Goal: Task Accomplishment & Management: Manage account settings

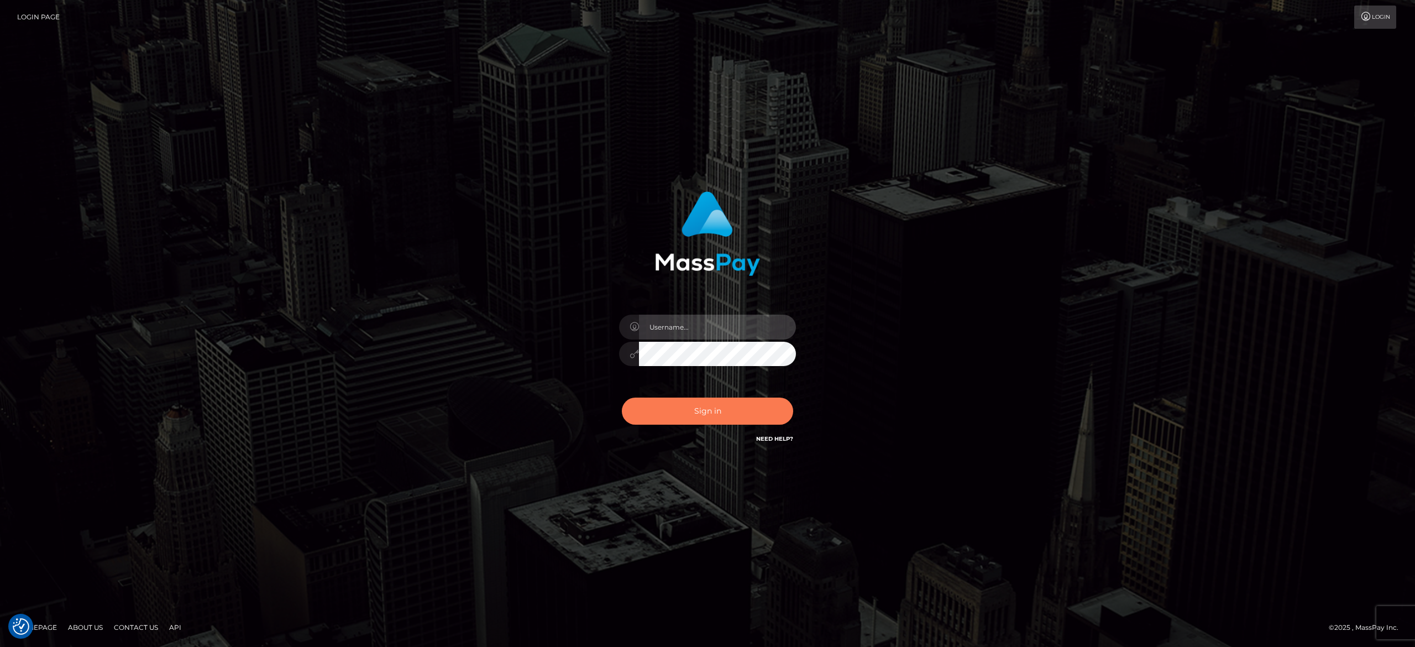
type input "[PERSON_NAME].[PERSON_NAME]"
click at [679, 414] on button "Sign in" at bounding box center [707, 410] width 171 height 27
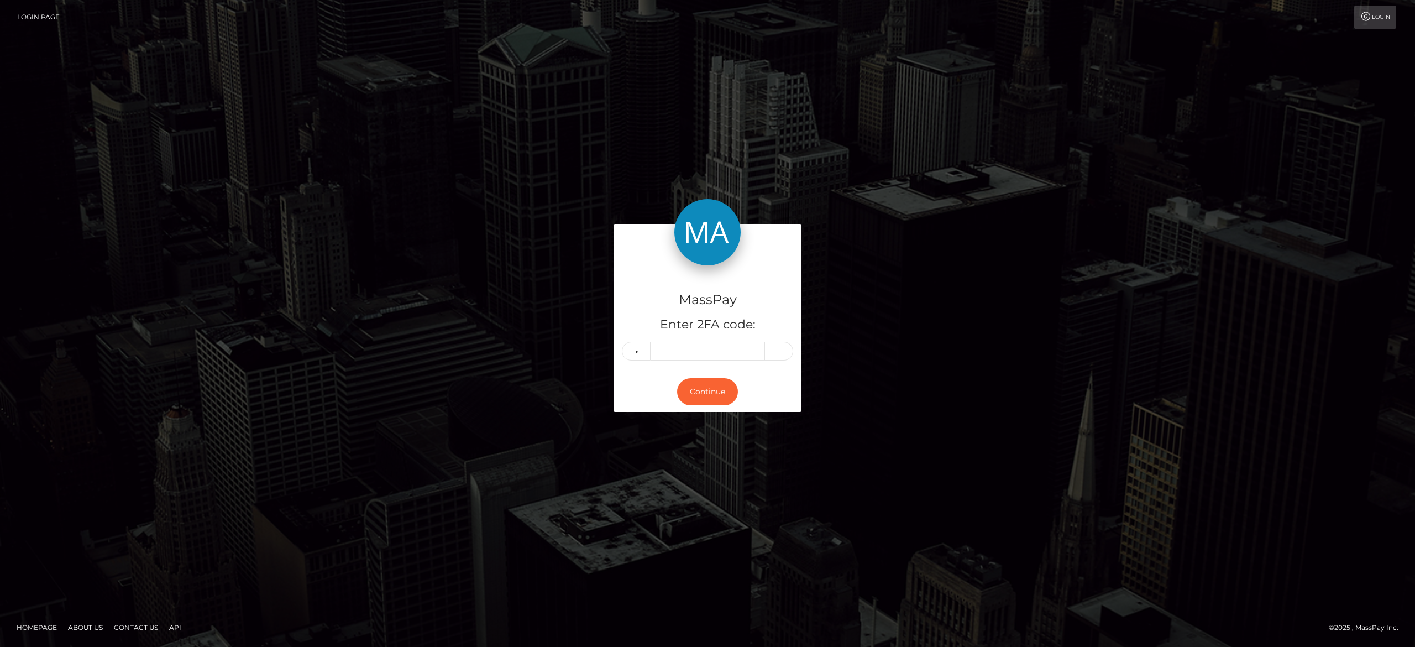
type input "0"
type input "5"
type input "3"
type input "0"
type input "4"
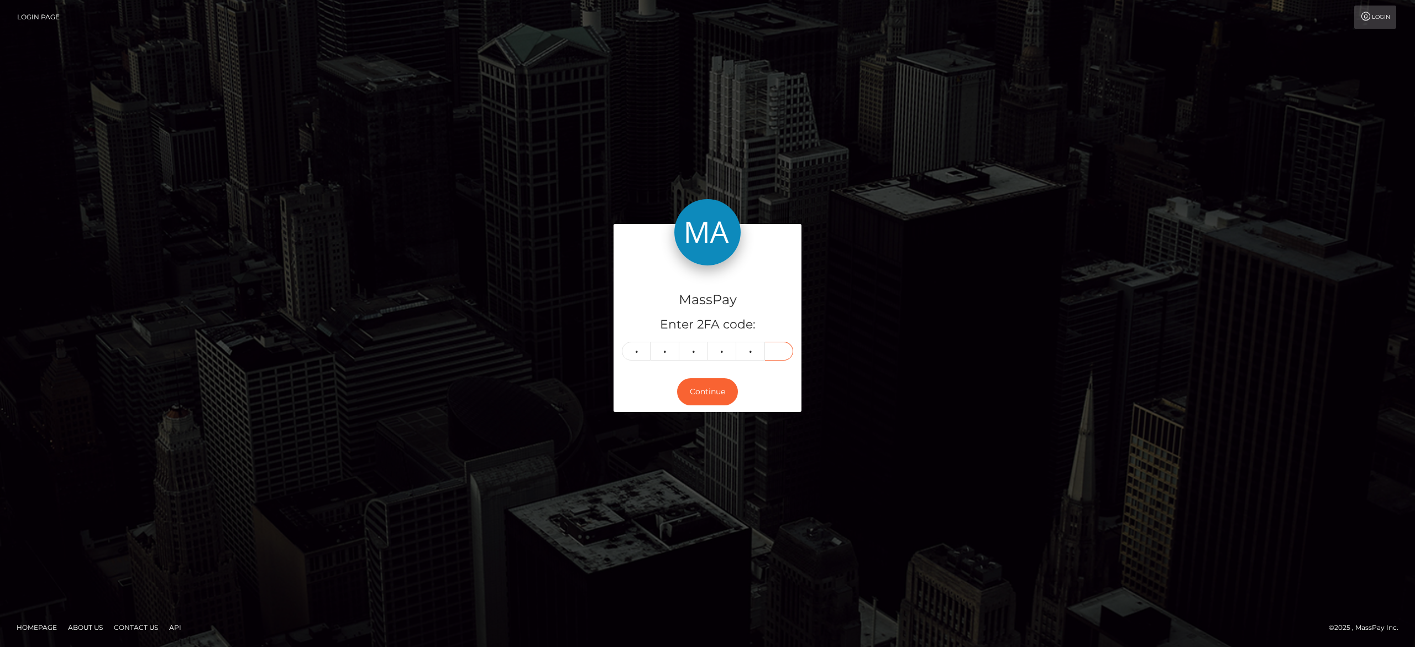
type input "2"
